Goal: Go to known website: Go to known website

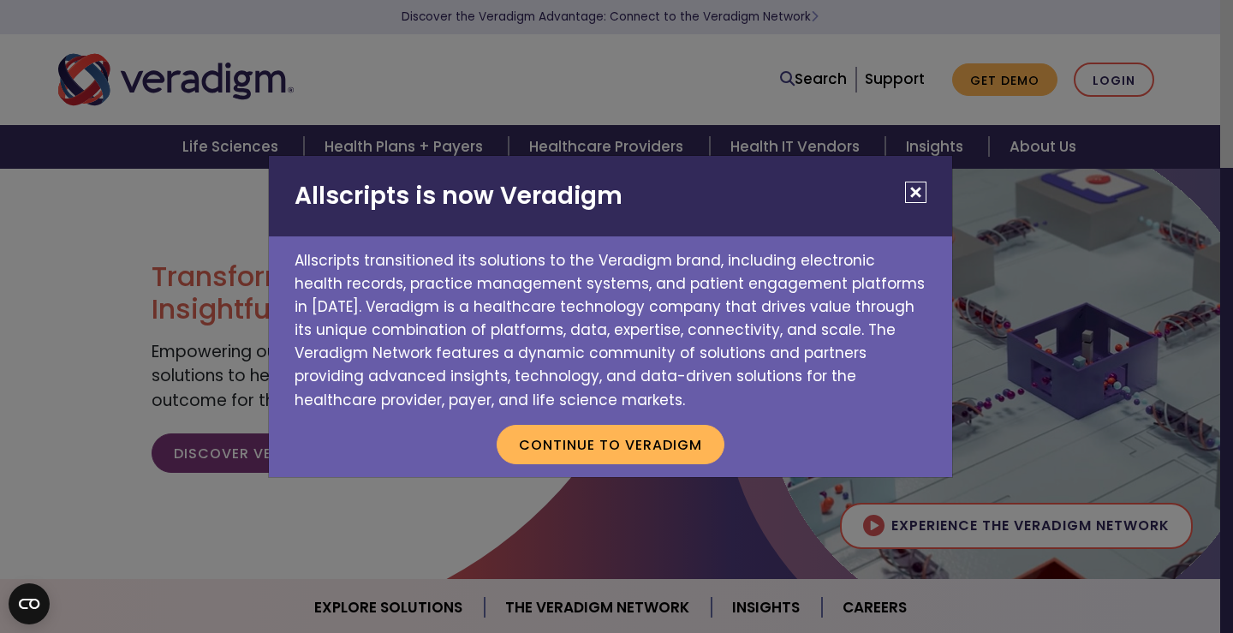
click at [915, 191] on button "Close" at bounding box center [915, 192] width 21 height 21
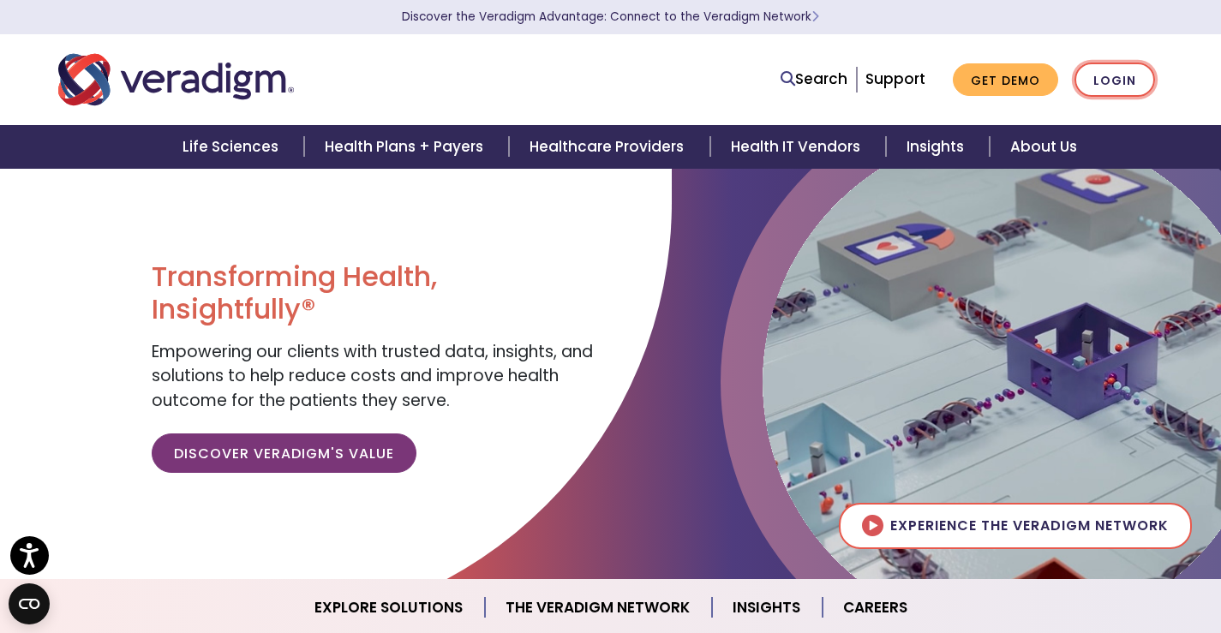
click at [1133, 71] on link "Login" at bounding box center [1114, 80] width 81 height 35
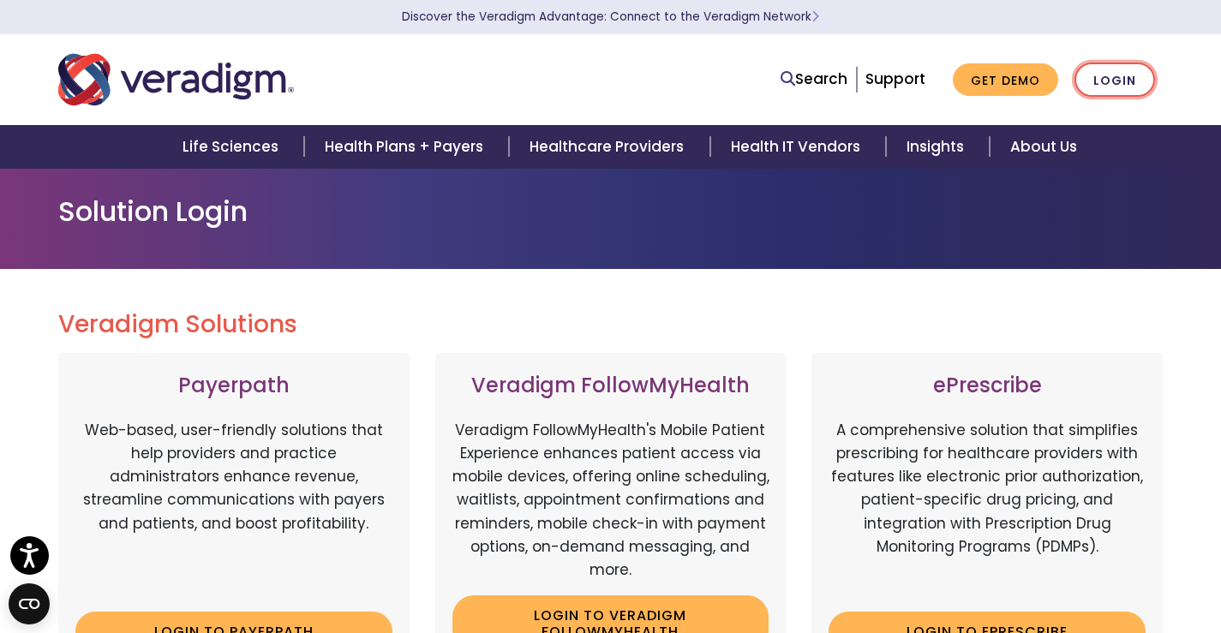
click at [1112, 85] on link "Login" at bounding box center [1114, 80] width 81 height 35
click at [1123, 75] on link "Login" at bounding box center [1114, 80] width 81 height 35
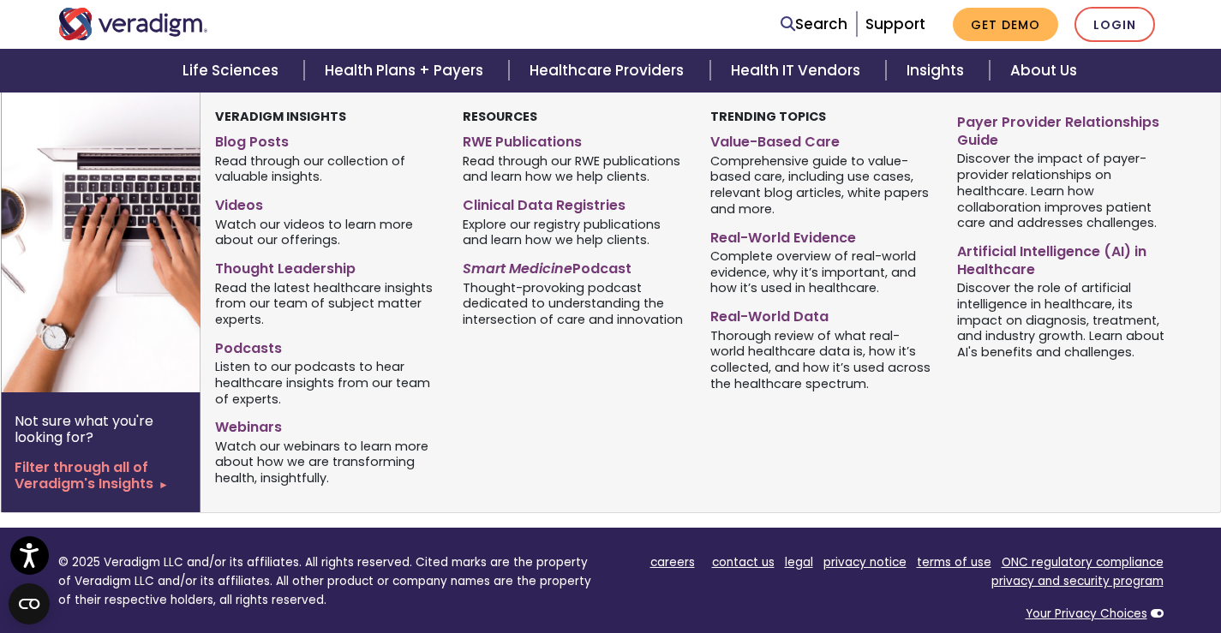
scroll to position [771, 0]
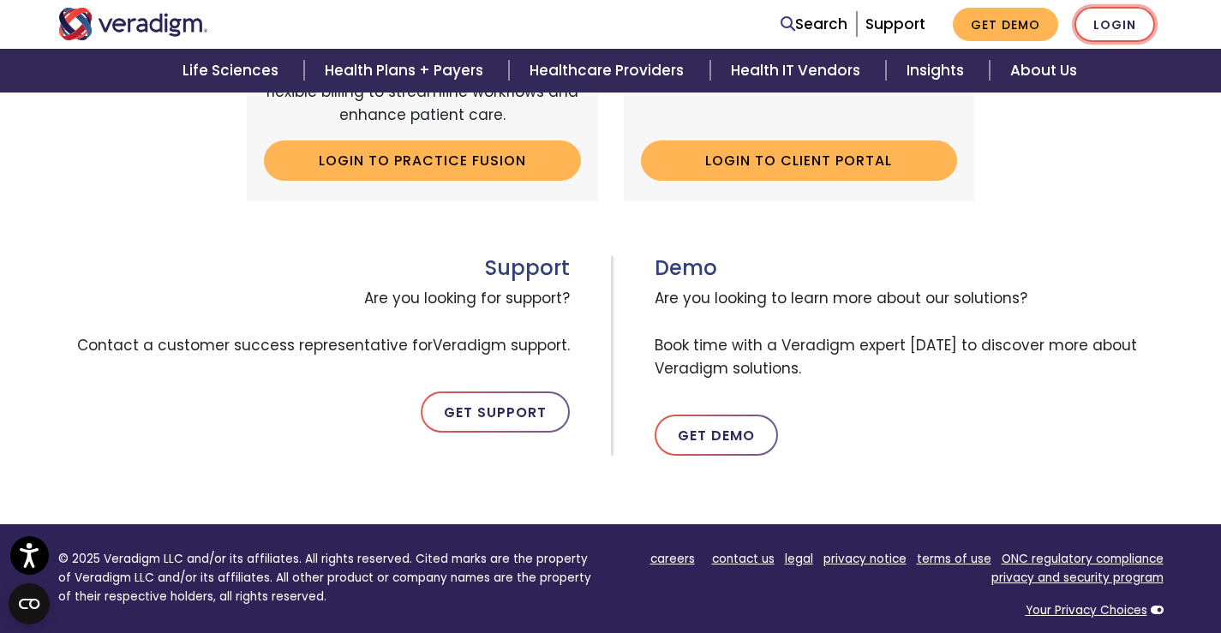
click at [1108, 18] on link "Login" at bounding box center [1114, 24] width 81 height 35
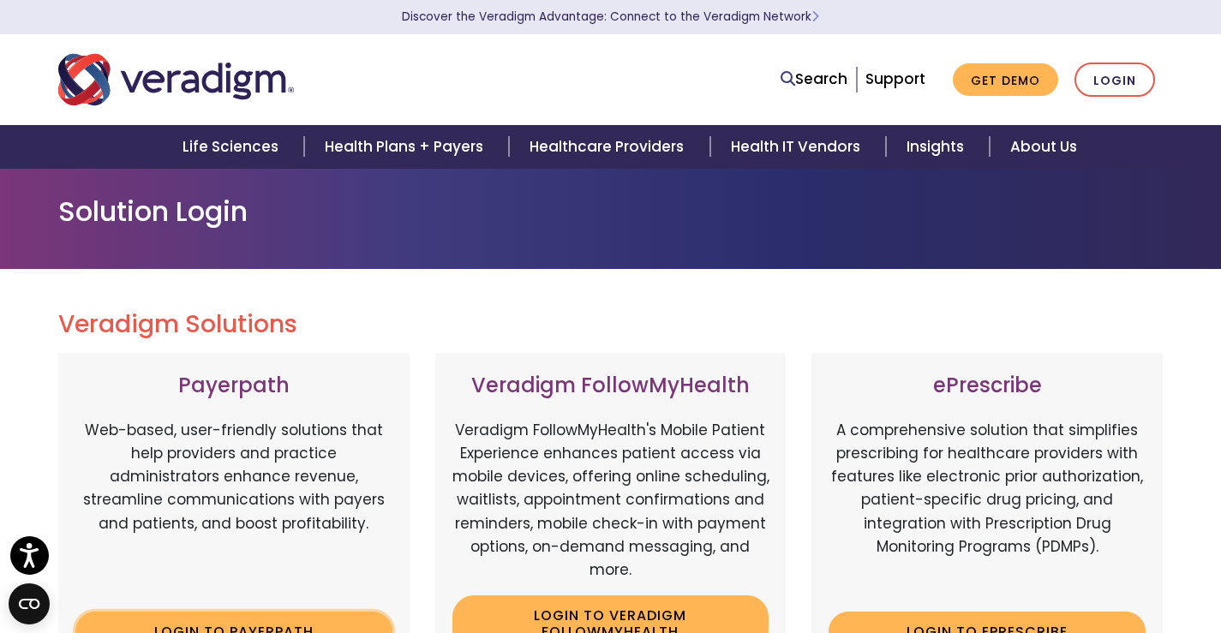
click at [297, 626] on link "Login to Payerpath" at bounding box center [233, 631] width 317 height 39
